Goal: Task Accomplishment & Management: Complete application form

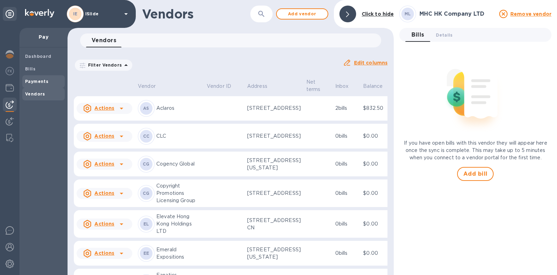
click at [41, 76] on div "Payments" at bounding box center [43, 81] width 42 height 13
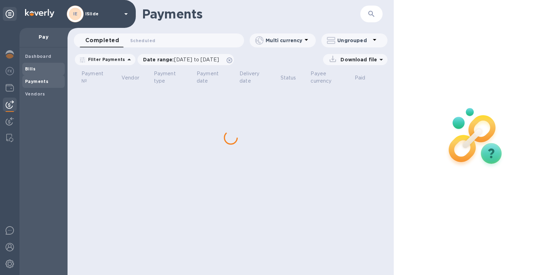
click at [40, 72] on div "Bills" at bounding box center [43, 69] width 42 height 13
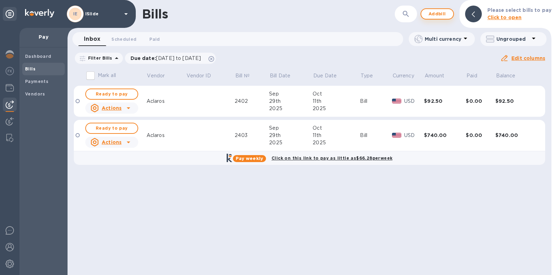
click at [441, 15] on span "Add bill" at bounding box center [437, 14] width 21 height 8
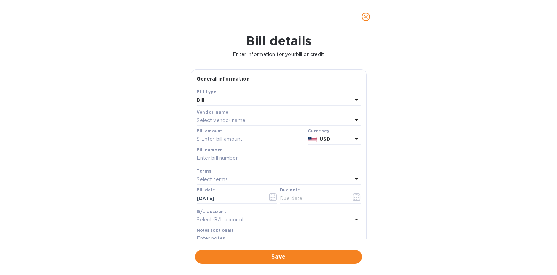
click at [223, 119] on p "Select vendor name" at bounding box center [221, 120] width 49 height 7
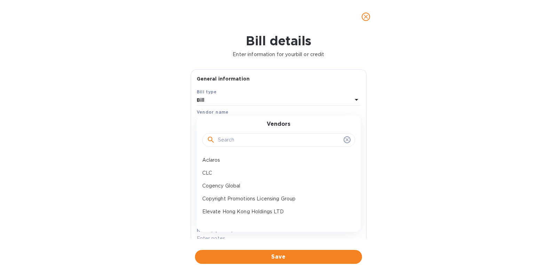
click at [227, 140] on input "text" at bounding box center [279, 140] width 123 height 10
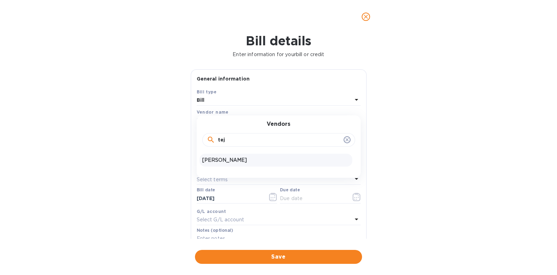
type input "tej"
click at [245, 154] on div "[PERSON_NAME]" at bounding box center [276, 160] width 153 height 13
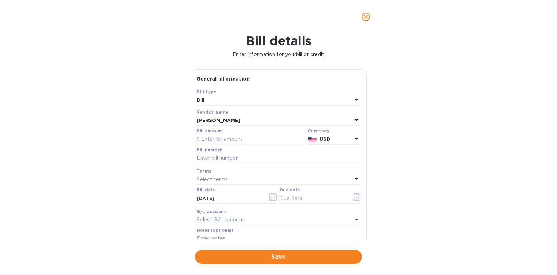
click at [244, 135] on input "text" at bounding box center [251, 139] width 108 height 10
type input "1,880"
click at [238, 159] on input "text" at bounding box center [279, 158] width 164 height 10
type input "Pay through 9-27"
click at [356, 197] on icon "button" at bounding box center [357, 197] width 8 height 8
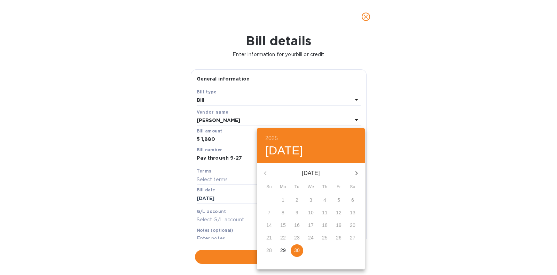
click at [354, 177] on icon "button" at bounding box center [356, 173] width 8 height 8
click at [324, 200] on p "2" at bounding box center [325, 199] width 3 height 7
type input "[DATE]"
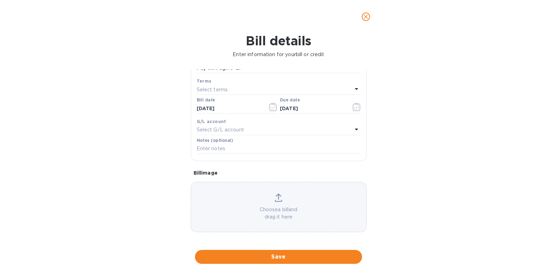
scroll to position [91, 0]
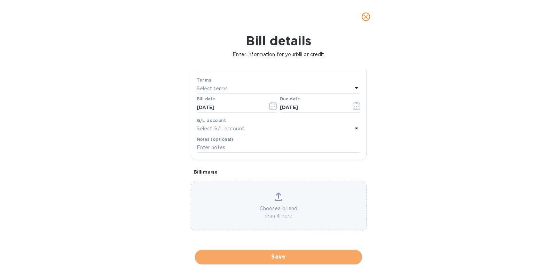
click at [282, 259] on span "Save" at bounding box center [279, 256] width 156 height 8
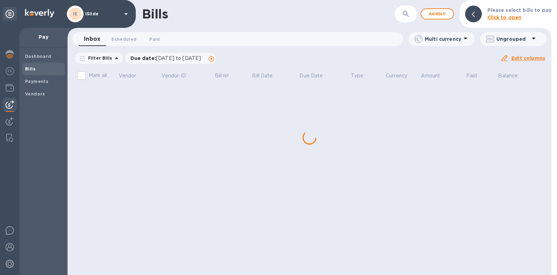
click at [122, 177] on div "Bills ​ Add bill Please select bills to pay Click to open Inbox 0 Scheduled 0 P…" at bounding box center [310, 137] width 484 height 275
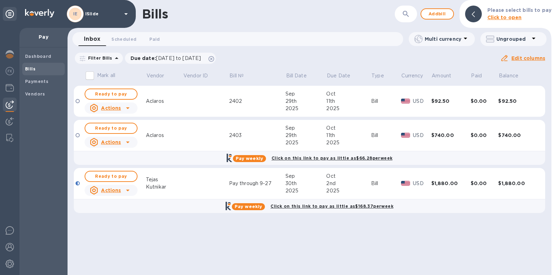
click at [125, 177] on span "Ready to pay" at bounding box center [111, 176] width 40 height 8
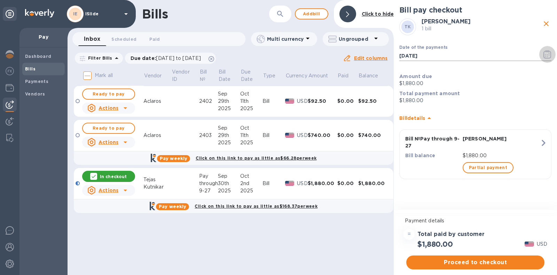
click at [544, 53] on icon "button" at bounding box center [548, 54] width 8 height 8
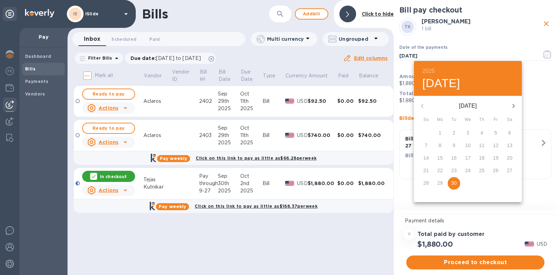
click at [513, 104] on icon "button" at bounding box center [514, 106] width 2 height 4
click at [472, 129] on button "1" at bounding box center [468, 133] width 13 height 13
type input "[DATE]"
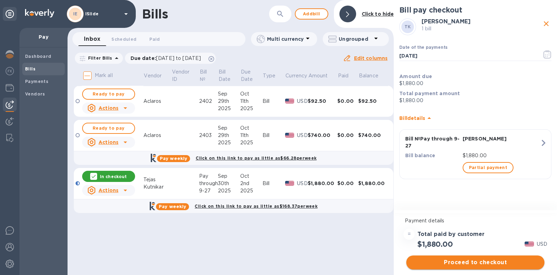
click at [485, 258] on span "Proceed to checkout" at bounding box center [475, 262] width 127 height 8
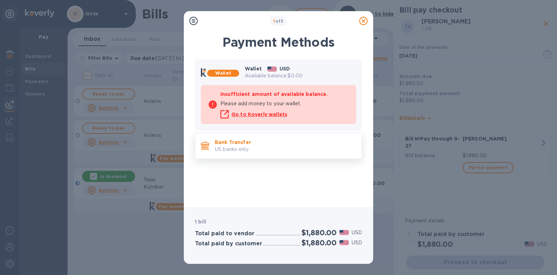
click at [238, 147] on p "US banks only." at bounding box center [285, 149] width 141 height 7
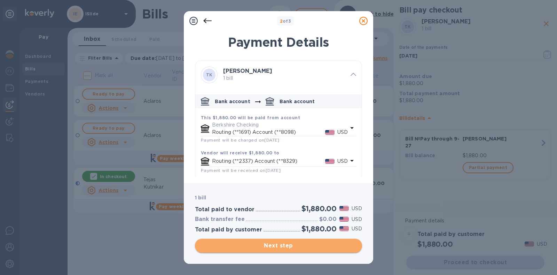
click at [285, 249] on span "Next step" at bounding box center [279, 245] width 156 height 8
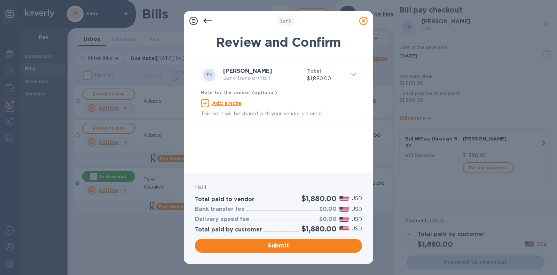
click at [231, 104] on u "Add a note" at bounding box center [227, 103] width 30 height 6
click at [231, 106] on textarea at bounding box center [273, 104] width 144 height 6
type textarea "Pay through 9-27"
click at [293, 241] on span "Submit" at bounding box center [279, 245] width 156 height 8
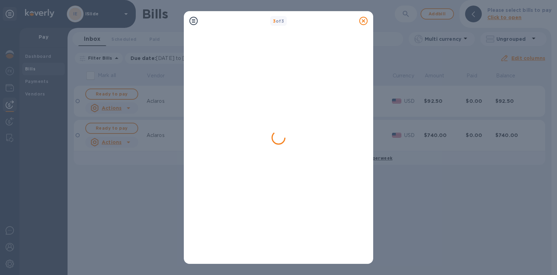
click at [365, 22] on icon at bounding box center [363, 21] width 8 height 8
